Goal: Check status: Check status

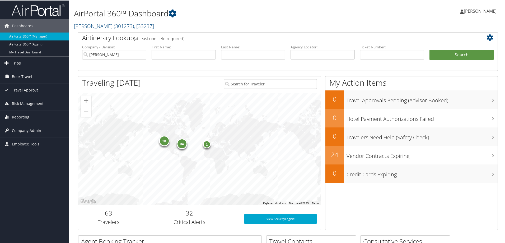
click at [21, 64] on link "Trips" at bounding box center [34, 62] width 69 height 13
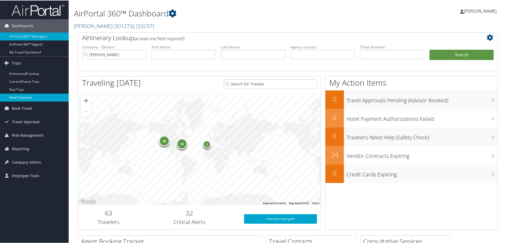
click at [24, 96] on link "Hotel Check-ins" at bounding box center [34, 97] width 69 height 8
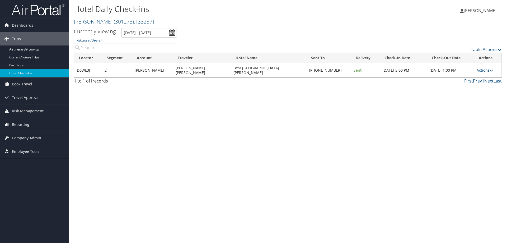
click at [293, 168] on div "Hotel Daily Check-ins [PERSON_NAME] ( 301273 ) , [ 33237 ] [PERSON_NAME] [PERSO…" at bounding box center [288, 121] width 439 height 243
click at [146, 34] on input "[DATE] - [DATE]" at bounding box center [150, 33] width 56 height 10
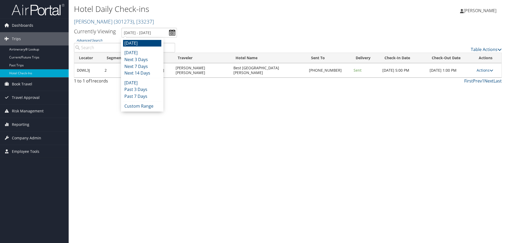
click at [142, 54] on li "Today" at bounding box center [142, 52] width 38 height 7
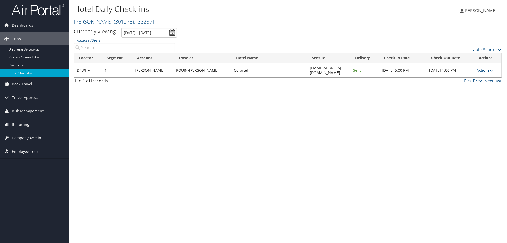
click at [188, 98] on div "Hotel Daily Check-ins Traeger ( 301273 ) , [ 33237 ] Traeger Traeger , [33237] …" at bounding box center [288, 121] width 439 height 243
click at [150, 34] on input "9/5/2025 - 9/5/2025" at bounding box center [150, 33] width 56 height 10
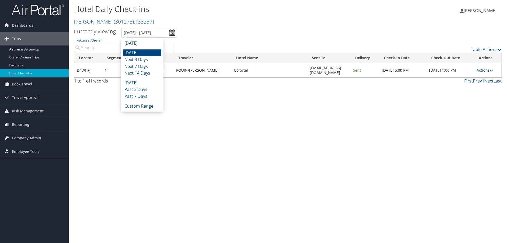
click at [144, 53] on li "Today" at bounding box center [142, 52] width 38 height 7
type input "9/5/2025 - 9/5/2025"
